Goal: Information Seeking & Learning: Learn about a topic

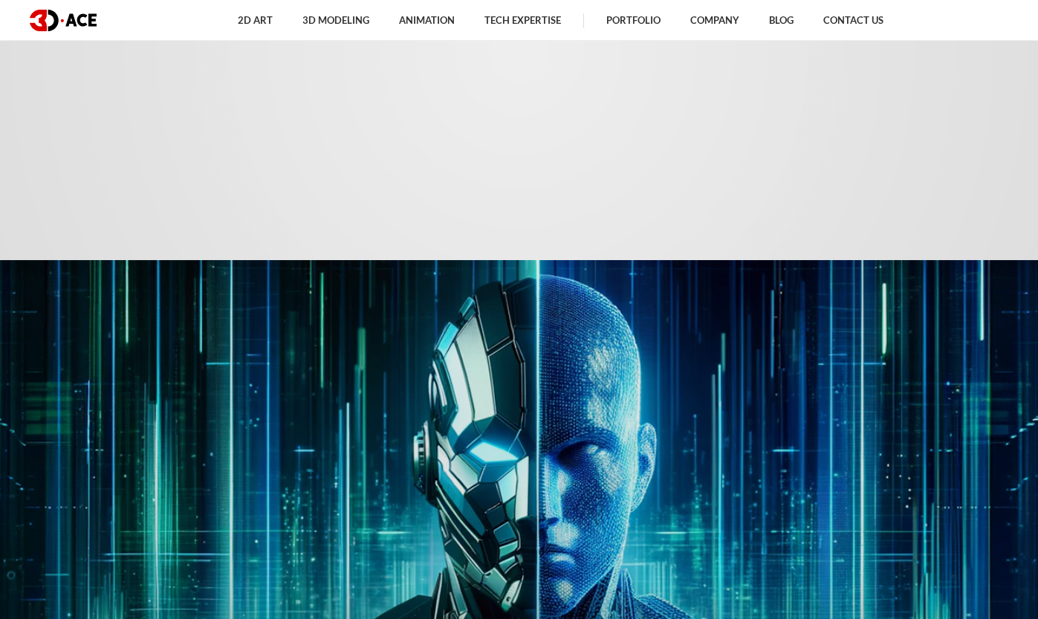
scroll to position [1827, 0]
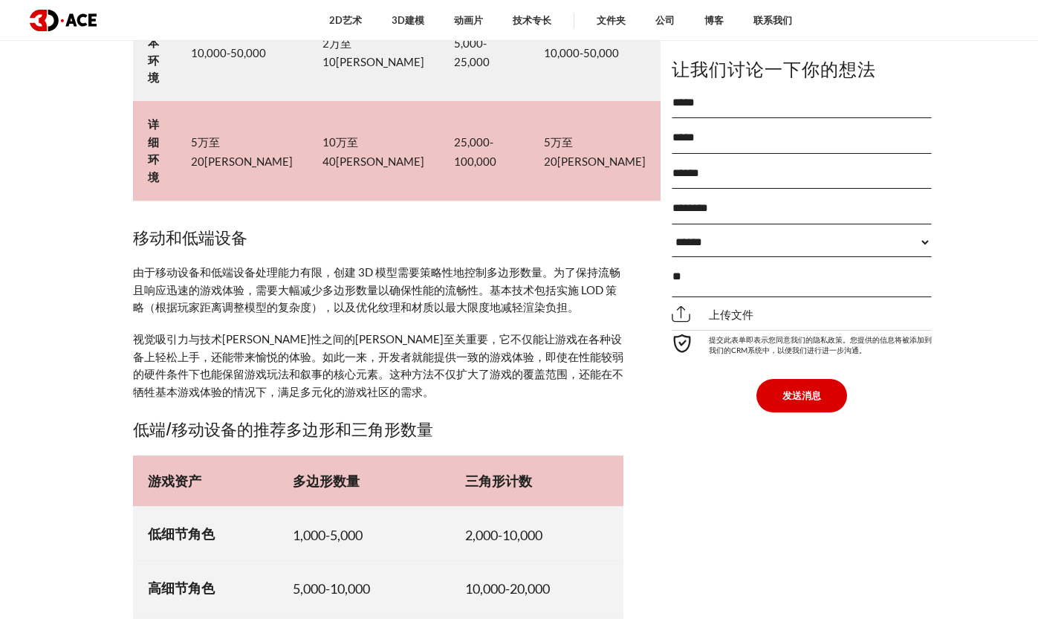
scroll to position [7037, 0]
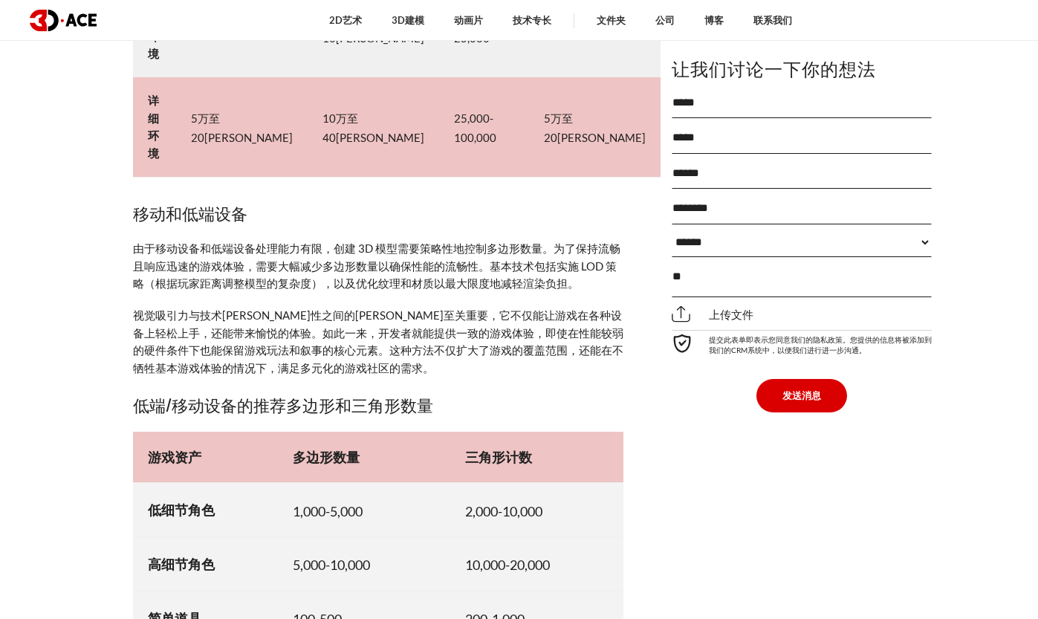
drag, startPoint x: 337, startPoint y: 487, endPoint x: 376, endPoint y: 486, distance: 38.7
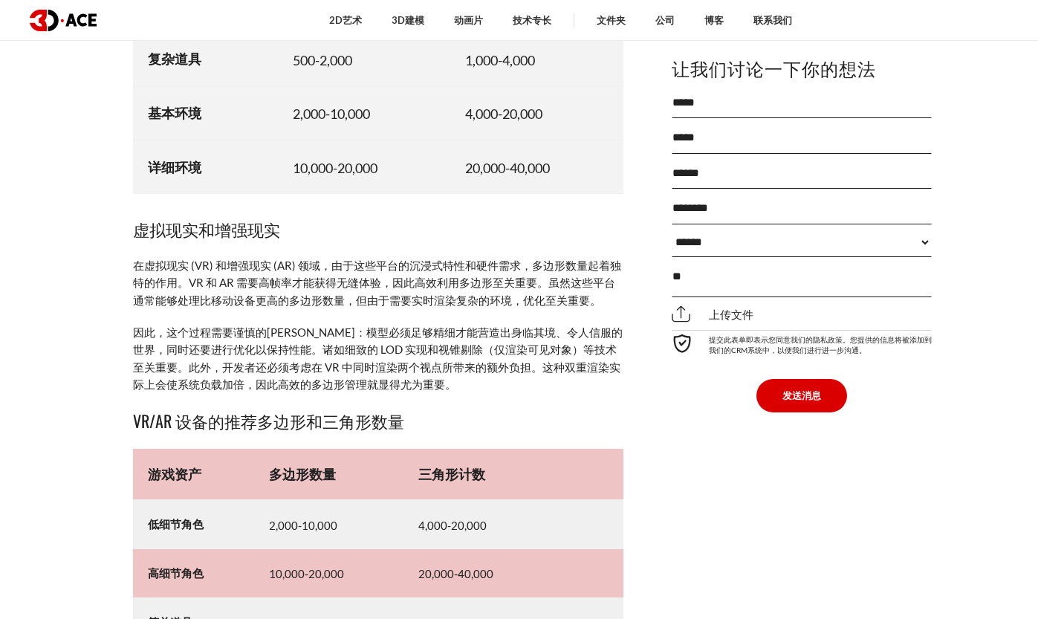
scroll to position [7651, 0]
drag, startPoint x: 330, startPoint y: 478, endPoint x: 360, endPoint y: 470, distance: 30.6
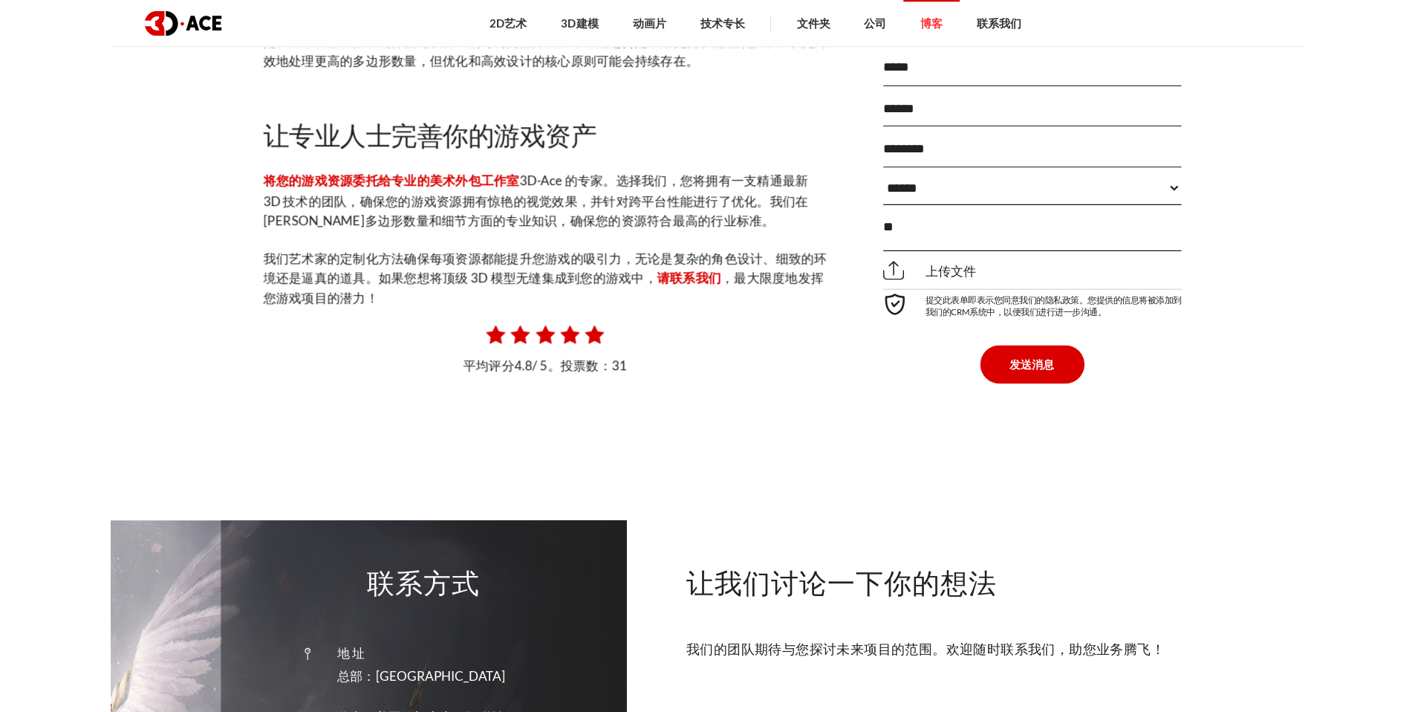
scroll to position [9246, 0]
